Goal: Transaction & Acquisition: Purchase product/service

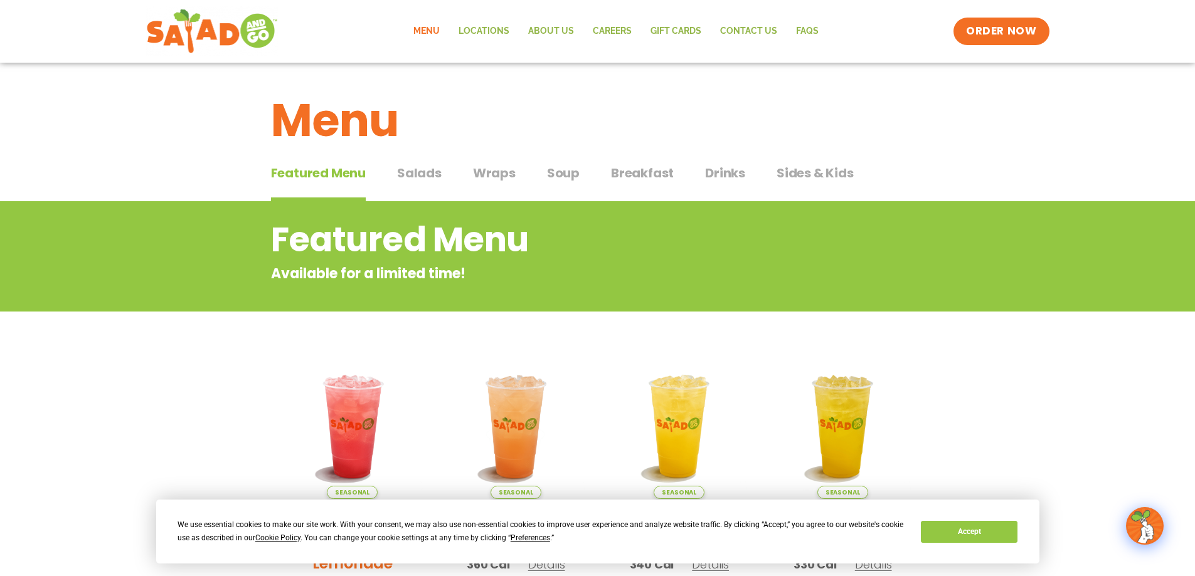
click at [495, 172] on span "Wraps" at bounding box center [494, 173] width 43 height 19
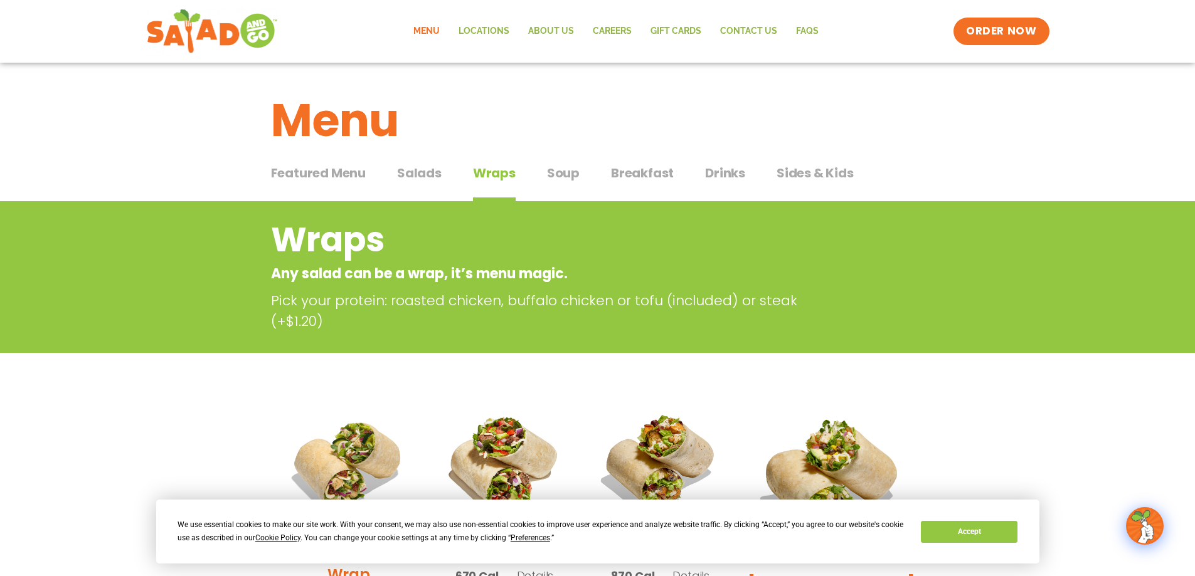
click at [431, 187] on button "Salads Salads" at bounding box center [419, 183] width 45 height 38
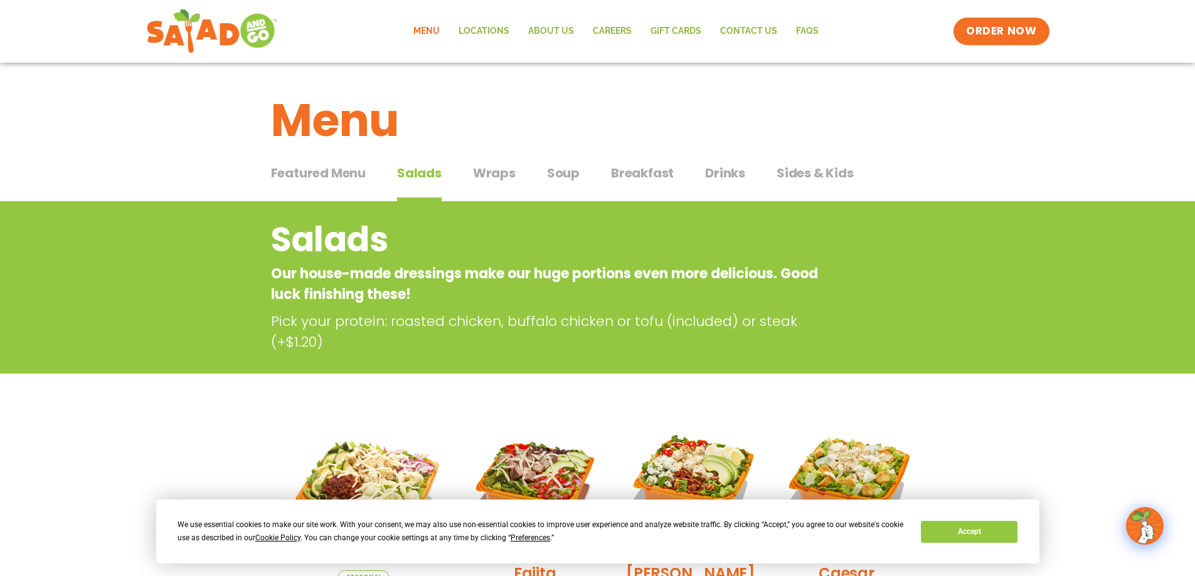
click at [571, 188] on button "Soup Soup" at bounding box center [563, 183] width 33 height 38
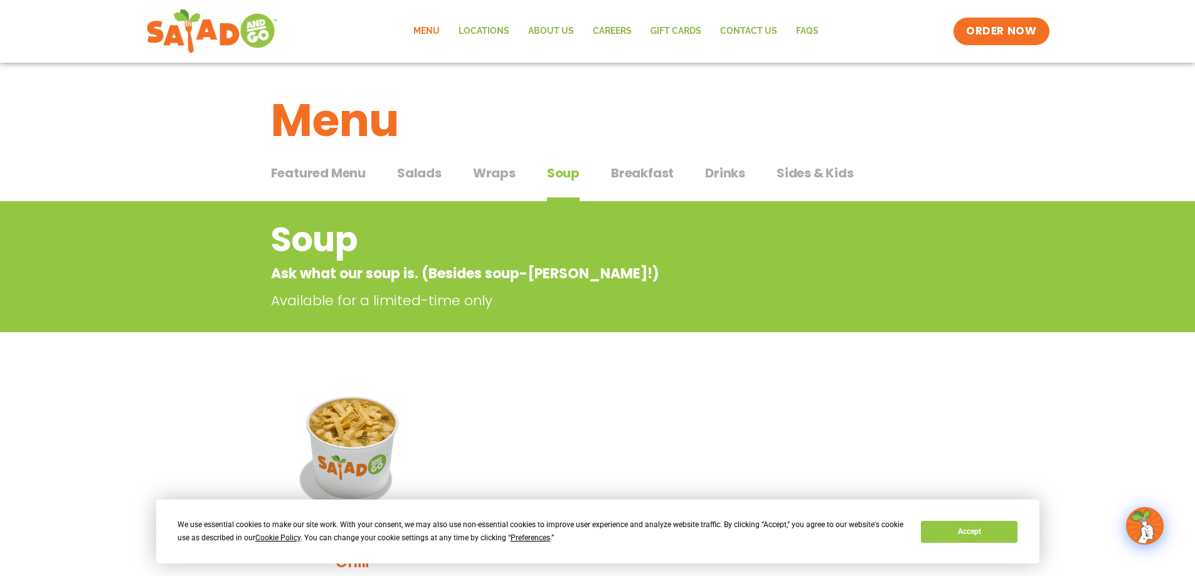
click at [632, 177] on span "Breakfast" at bounding box center [642, 173] width 63 height 19
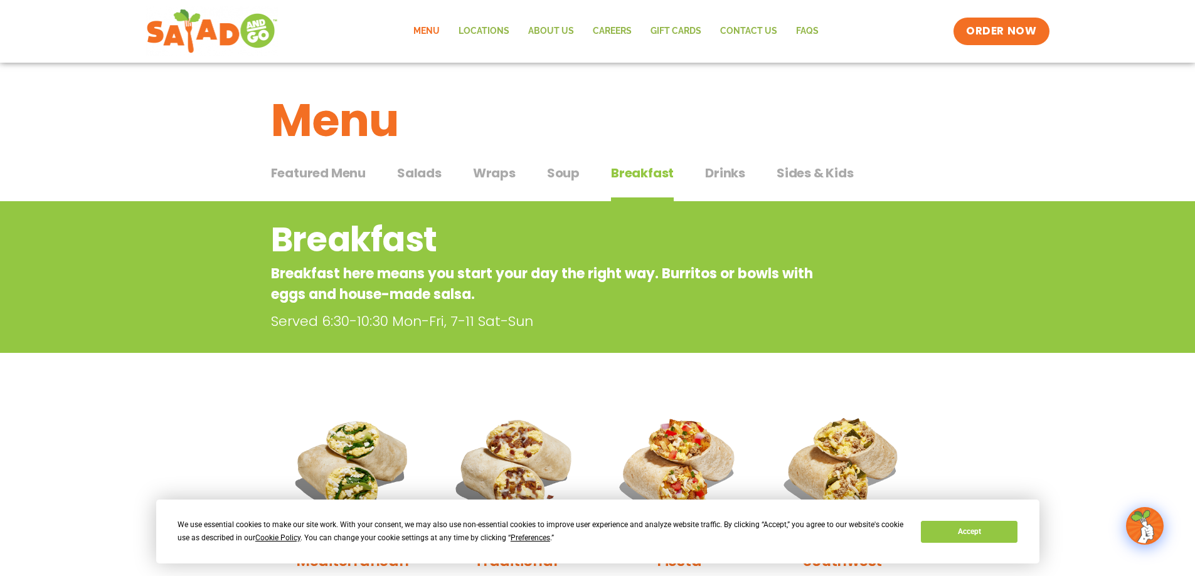
click at [800, 174] on span "Sides & Kids" at bounding box center [814, 173] width 77 height 19
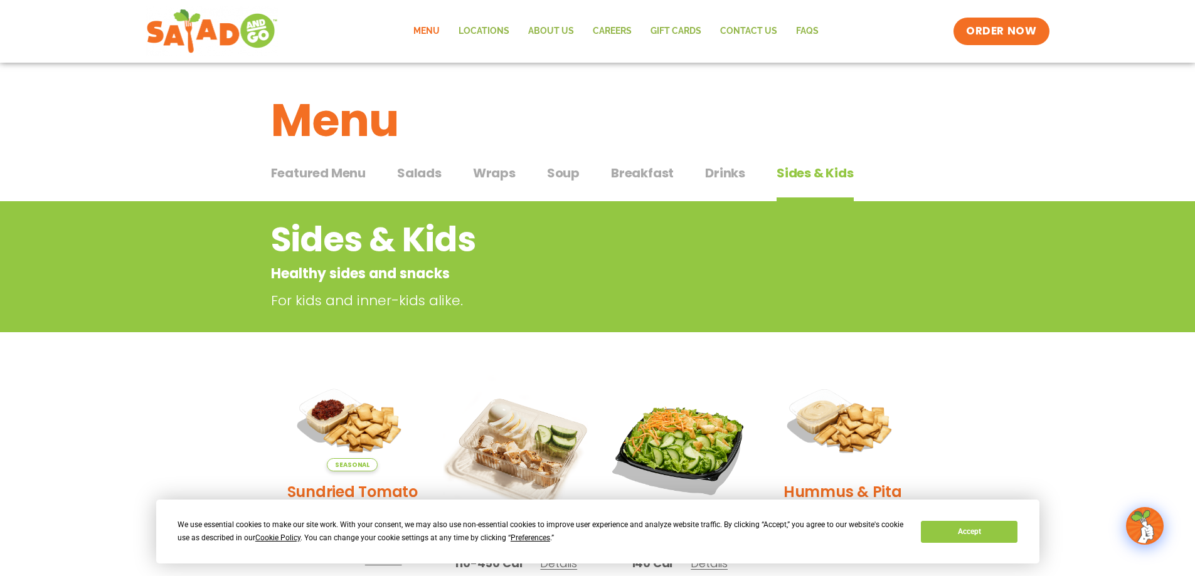
click at [504, 175] on span "Wraps" at bounding box center [494, 173] width 43 height 19
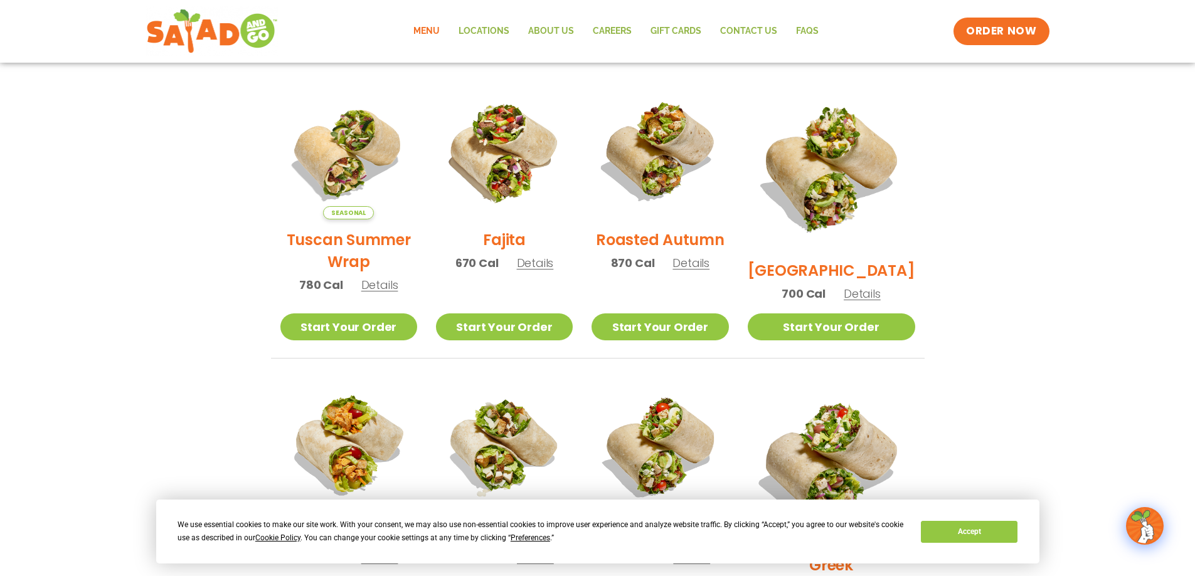
scroll to position [564, 0]
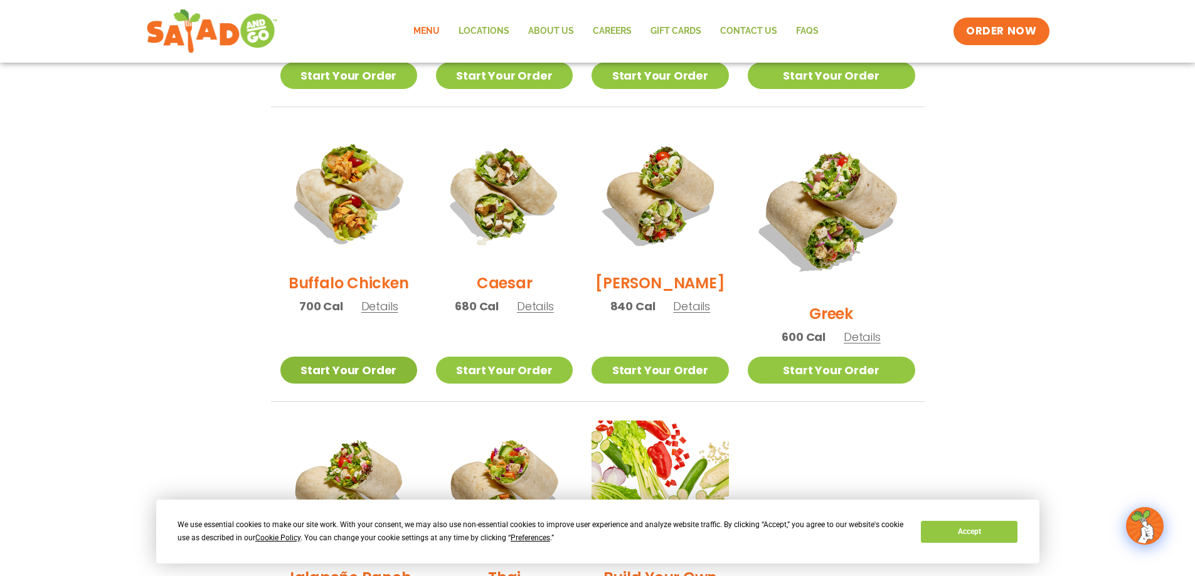
click at [365, 357] on link "Start Your Order" at bounding box center [348, 370] width 137 height 27
